Goal: Navigation & Orientation: Find specific page/section

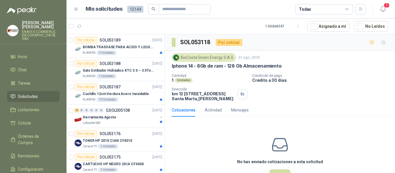
scroll to position [1042, 0]
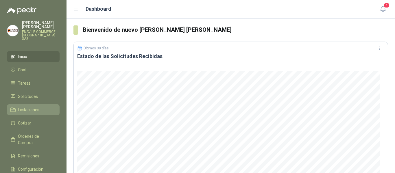
click at [26, 110] on link "Licitaciones" at bounding box center [33, 109] width 53 height 11
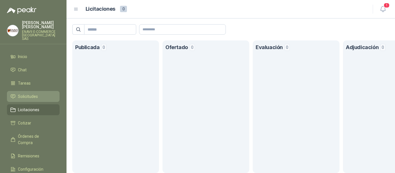
click at [25, 93] on span "Solicitudes" at bounding box center [28, 96] width 20 height 6
